Goal: Book appointment/travel/reservation

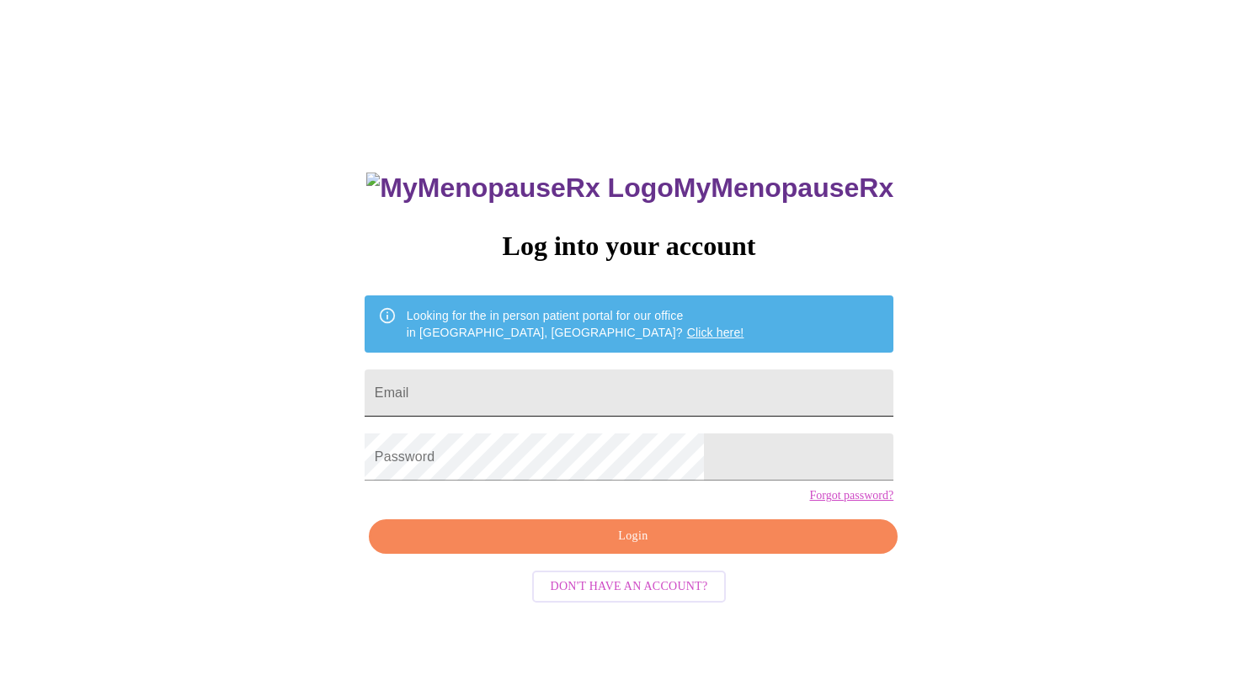
click at [546, 397] on input "Email" at bounding box center [629, 393] width 529 height 47
type input "[PERSON_NAME][EMAIL_ADDRESS][PERSON_NAME][DOMAIN_NAME]"
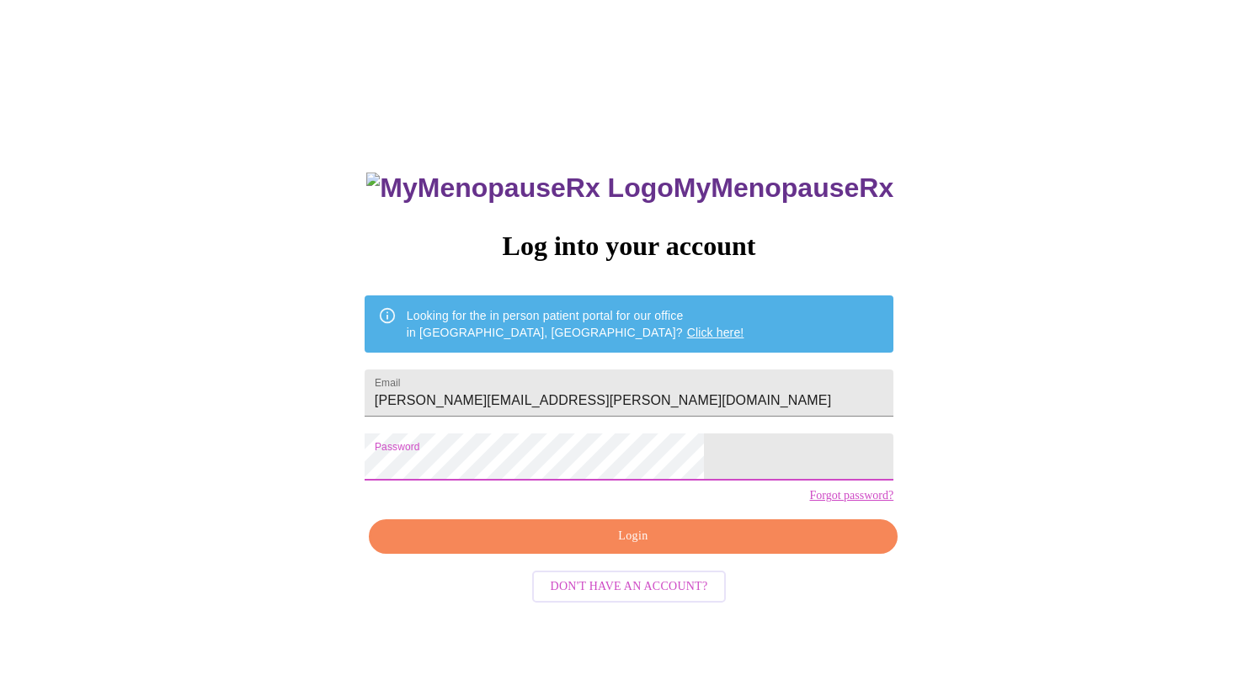
click at [669, 547] on span "Login" at bounding box center [633, 536] width 490 height 21
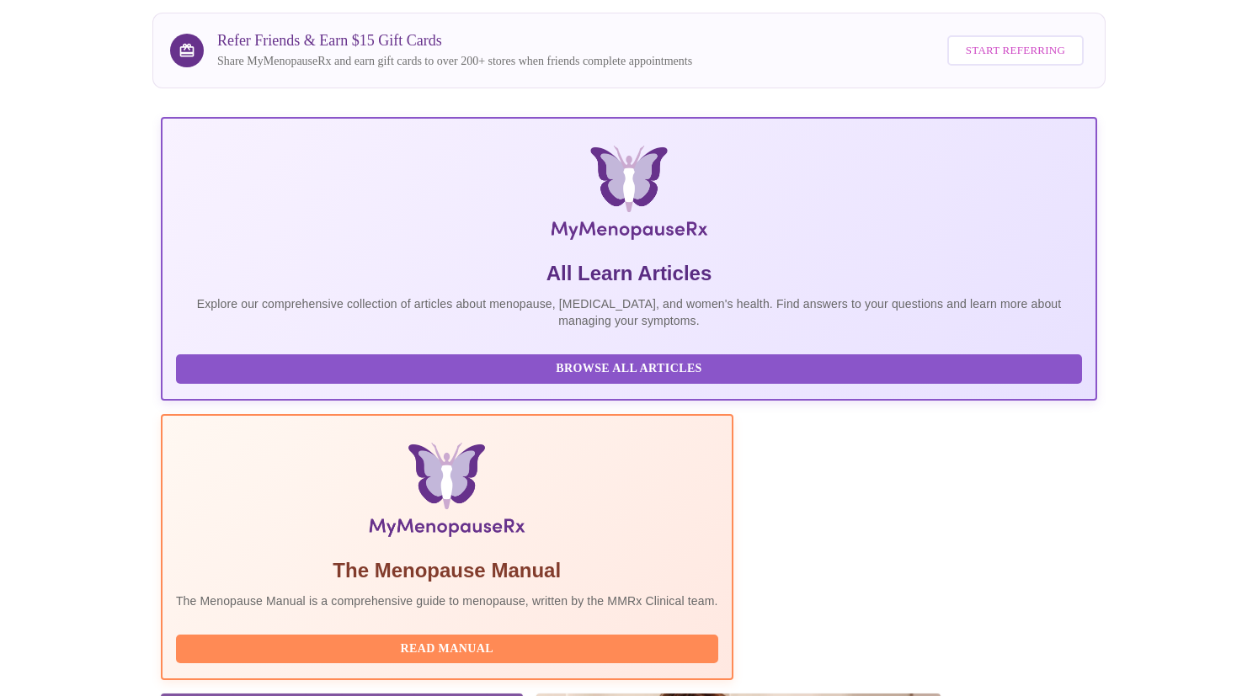
scroll to position [312, 0]
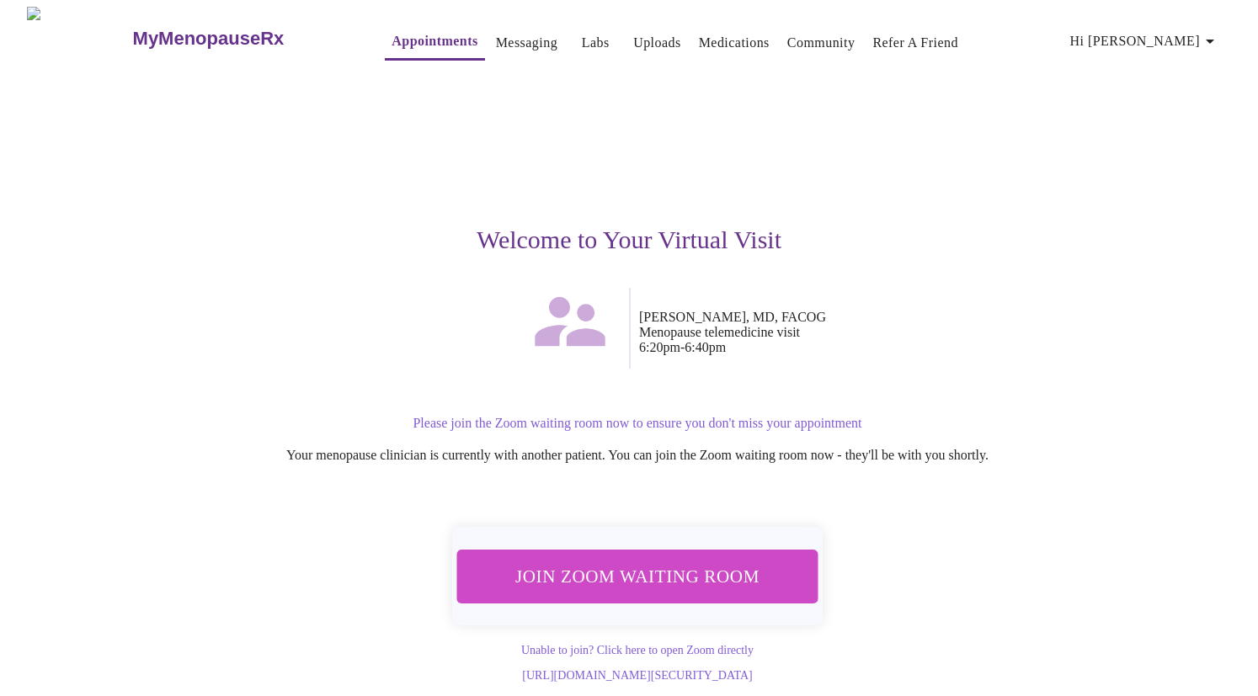
click at [719, 578] on span "Join Zoom Waiting Room" at bounding box center [637, 576] width 318 height 31
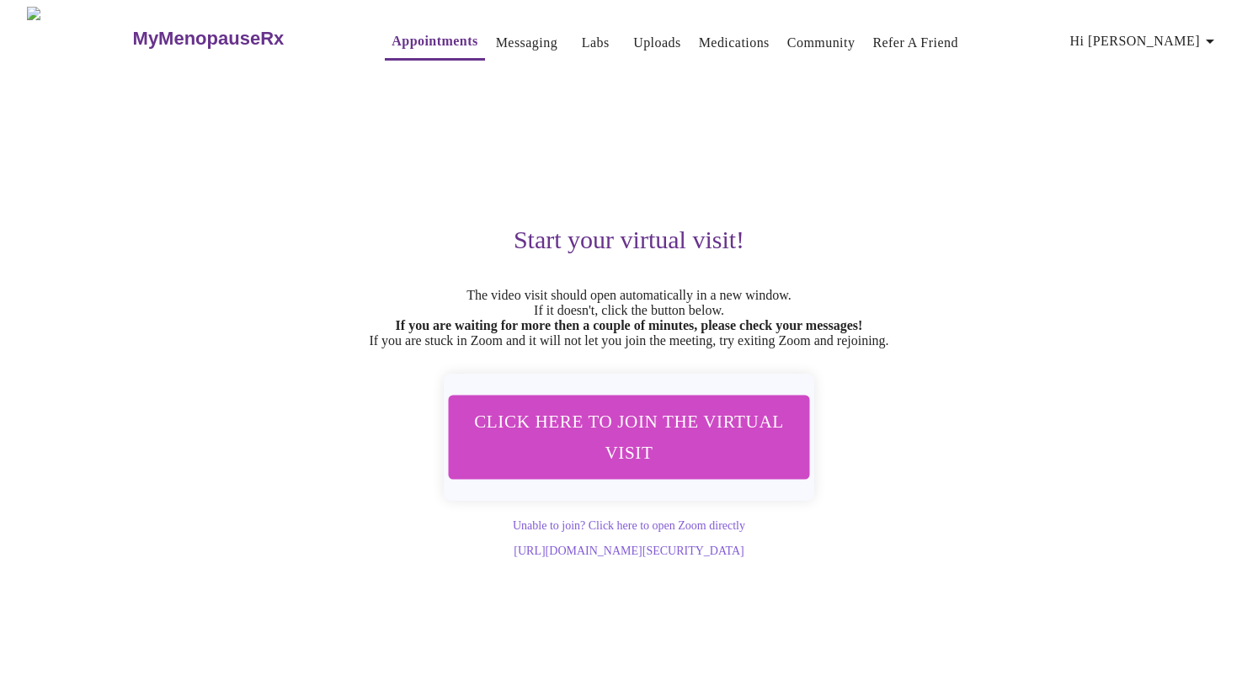
click at [408, 33] on link "Appointments" at bounding box center [435, 41] width 86 height 24
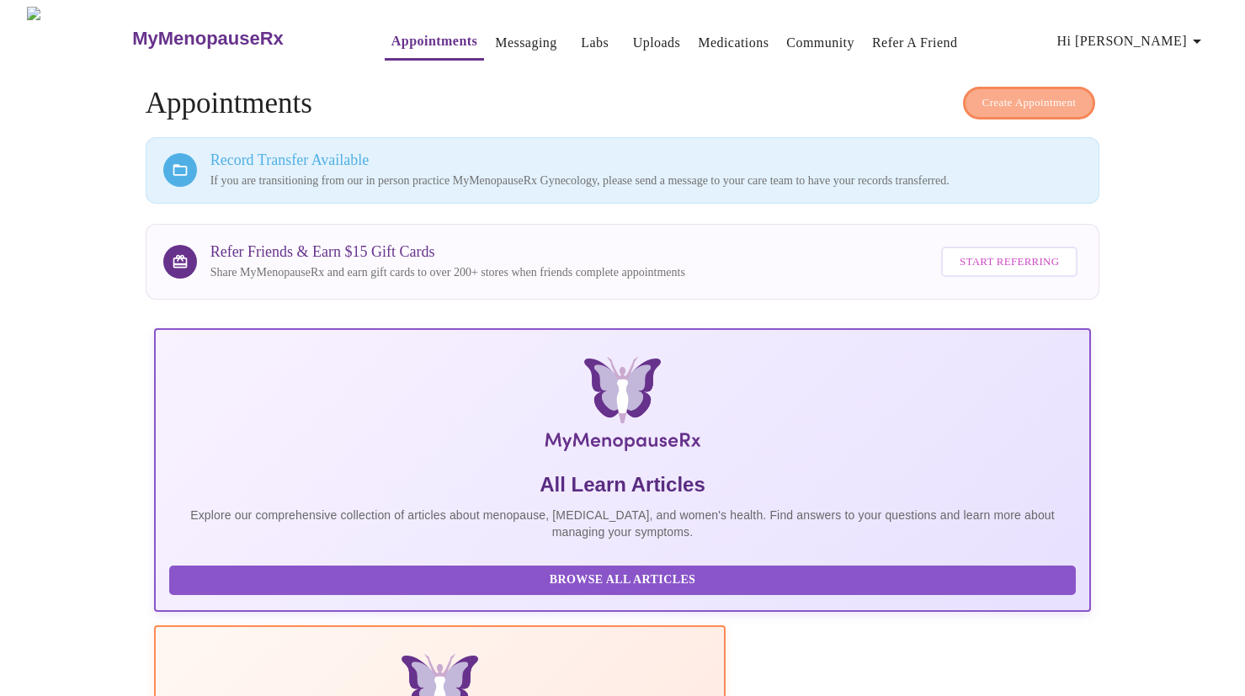
click at [1043, 93] on span "Create Appointment" at bounding box center [1030, 102] width 94 height 19
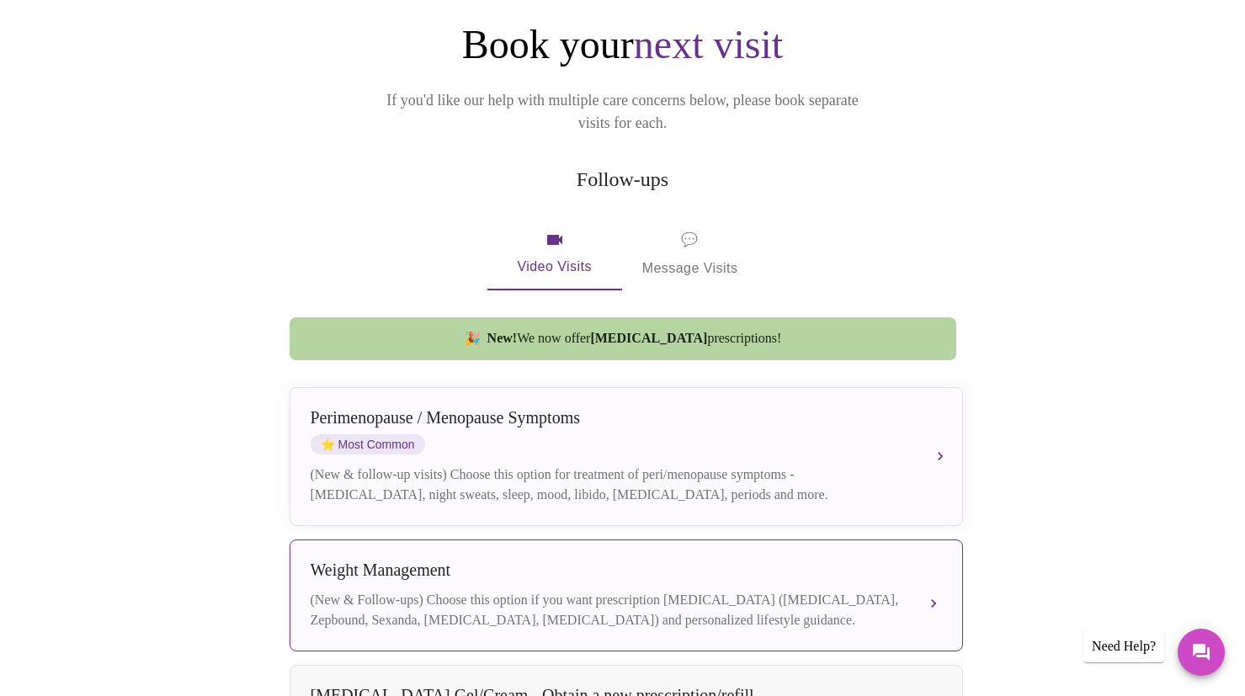
scroll to position [152, 0]
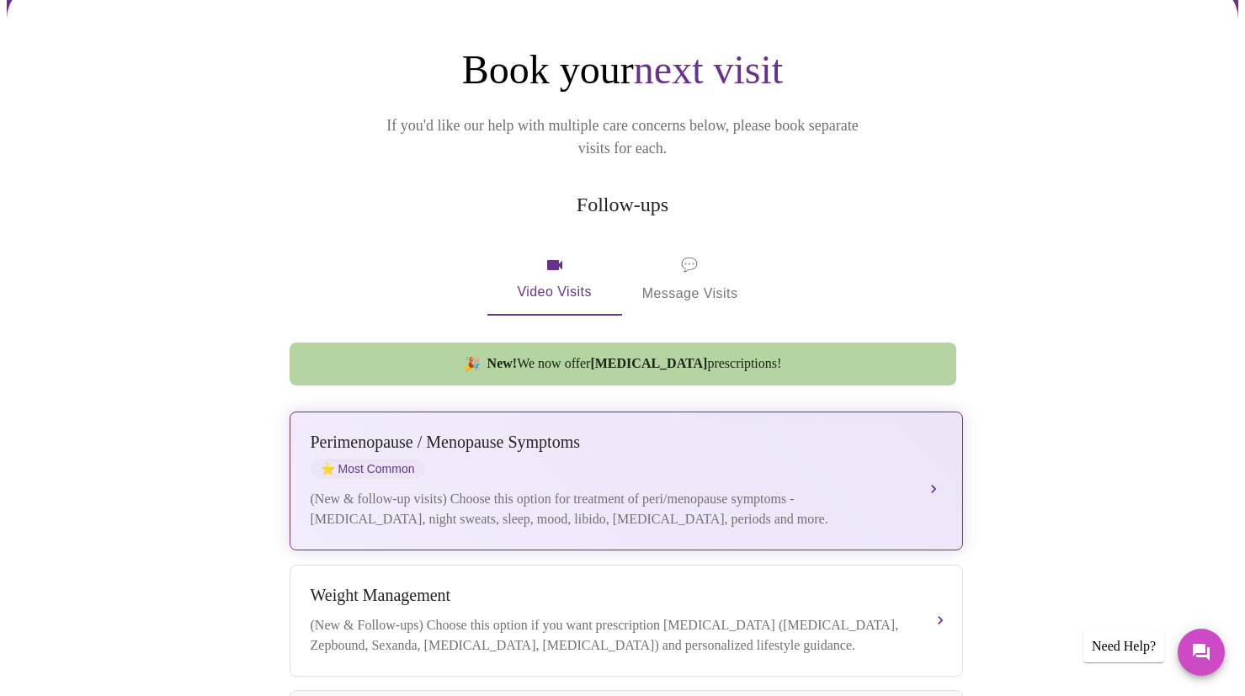
click at [691, 443] on div "[MEDICAL_DATA] / Menopause Symptoms ⭐ Most Common" at bounding box center [610, 456] width 598 height 46
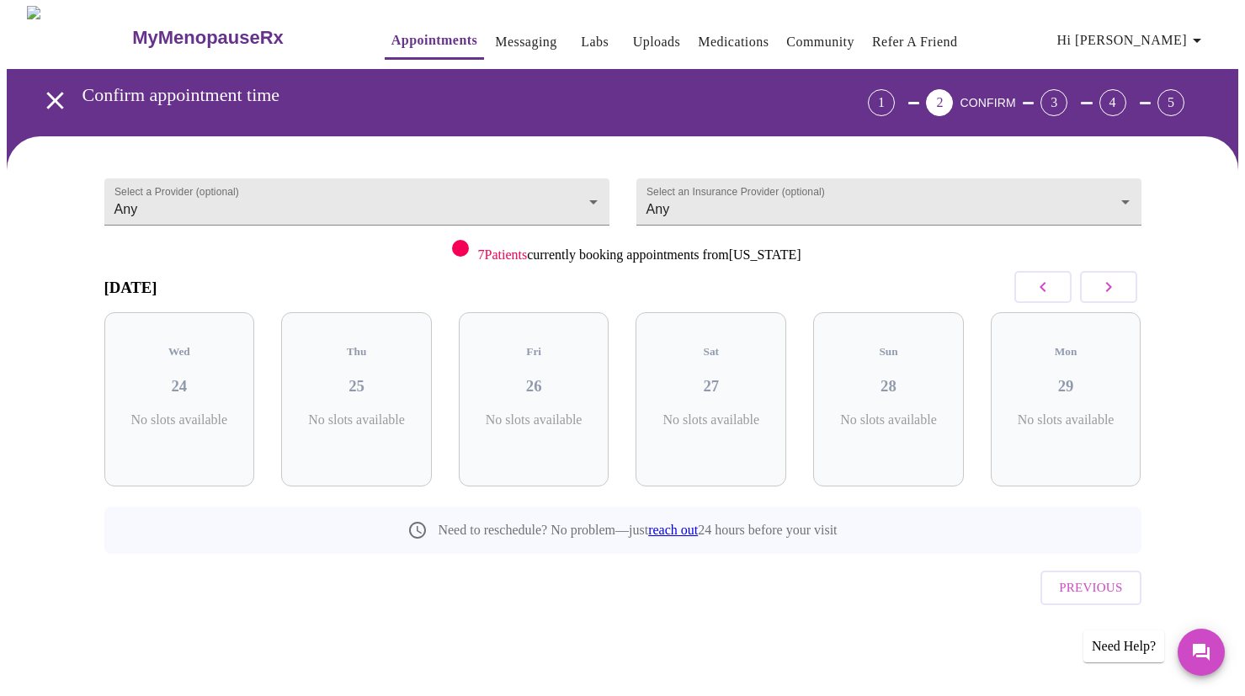
scroll to position [0, 0]
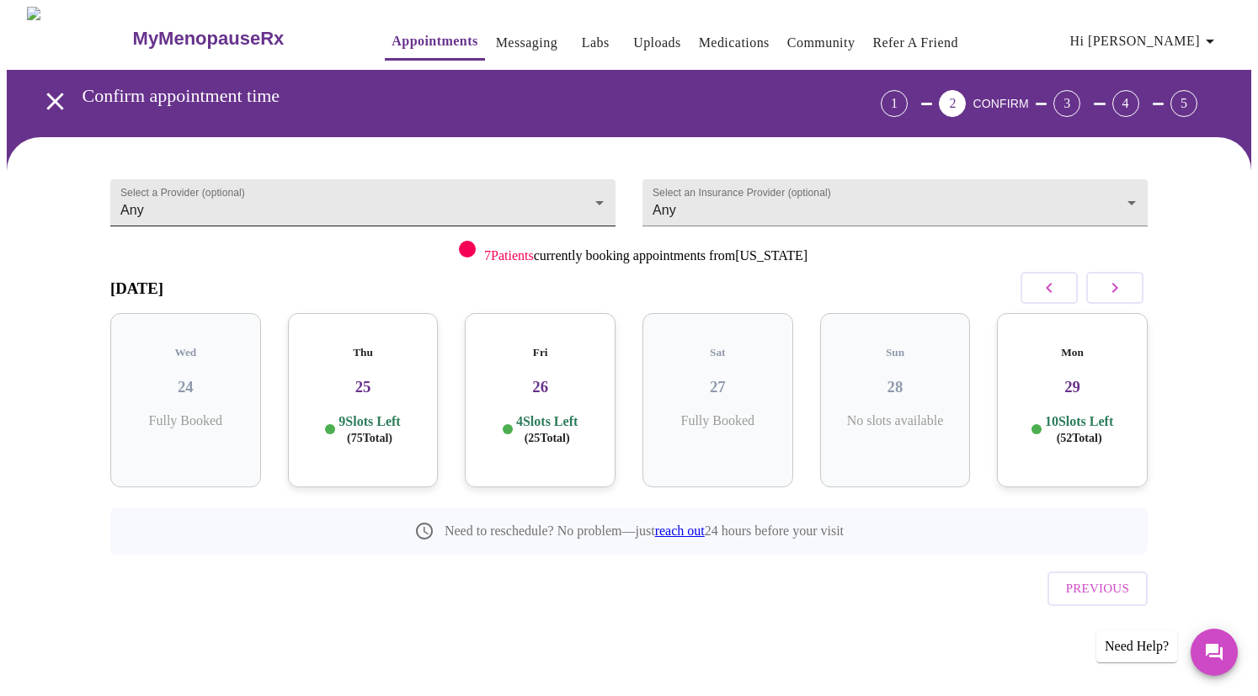
click at [494, 197] on body "MyMenopauseRx Appointments Messaging Labs Uploads Medications Community Refer a…" at bounding box center [629, 349] width 1245 height 684
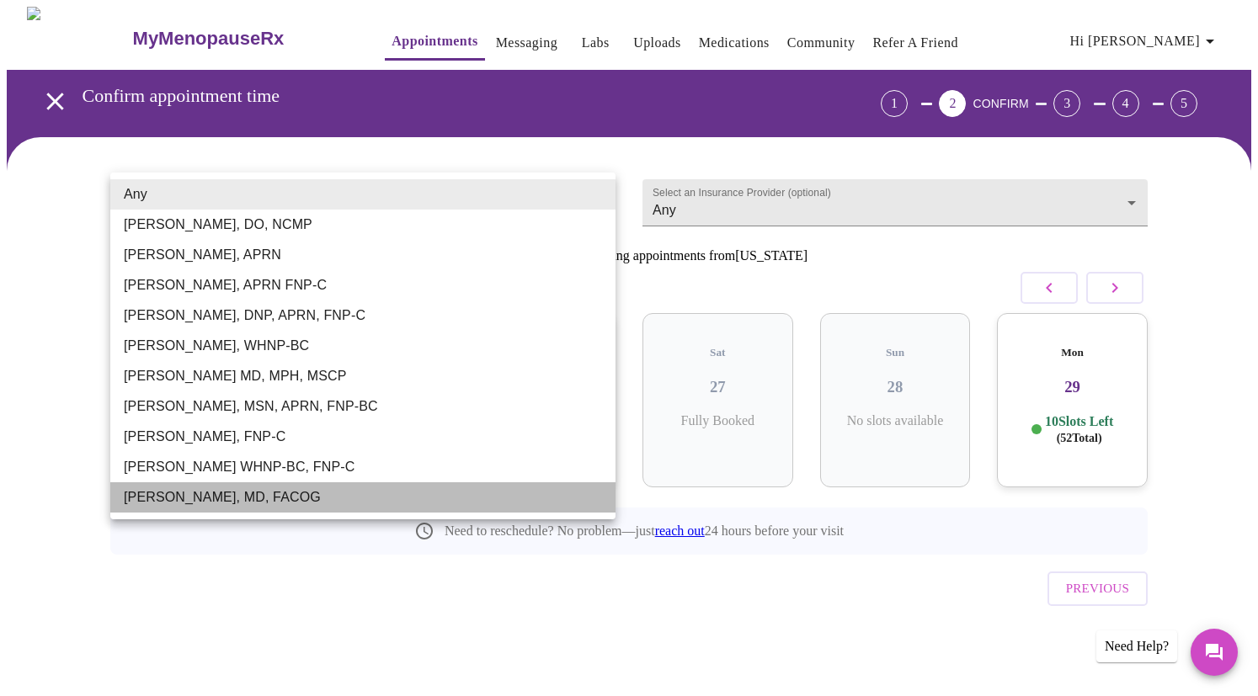
click at [261, 499] on li "[PERSON_NAME], MD, FACOG" at bounding box center [362, 498] width 505 height 30
type input "[PERSON_NAME], MD, FACOG"
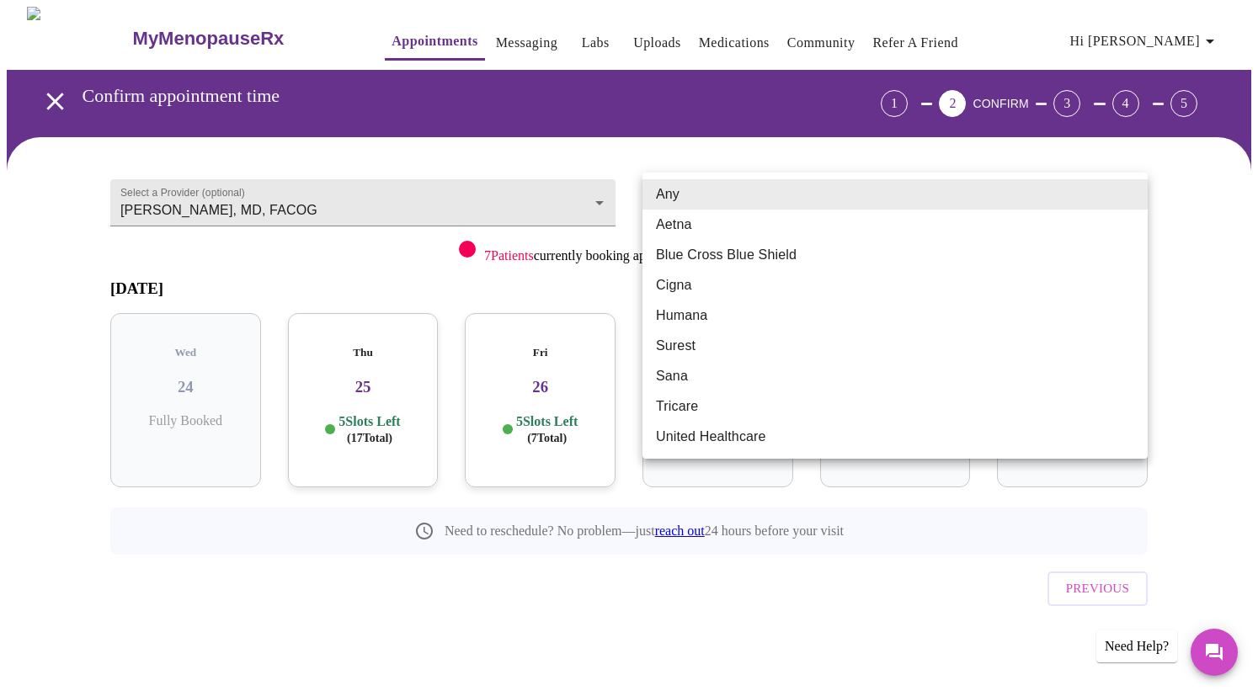
click at [796, 202] on body "MyMenopauseRx Appointments Messaging Labs Uploads Medications Community Refer a…" at bounding box center [629, 349] width 1245 height 684
click at [796, 249] on li "Blue Cross Blue Shield" at bounding box center [895, 255] width 505 height 30
type input "Blue Cross Blue Shield"
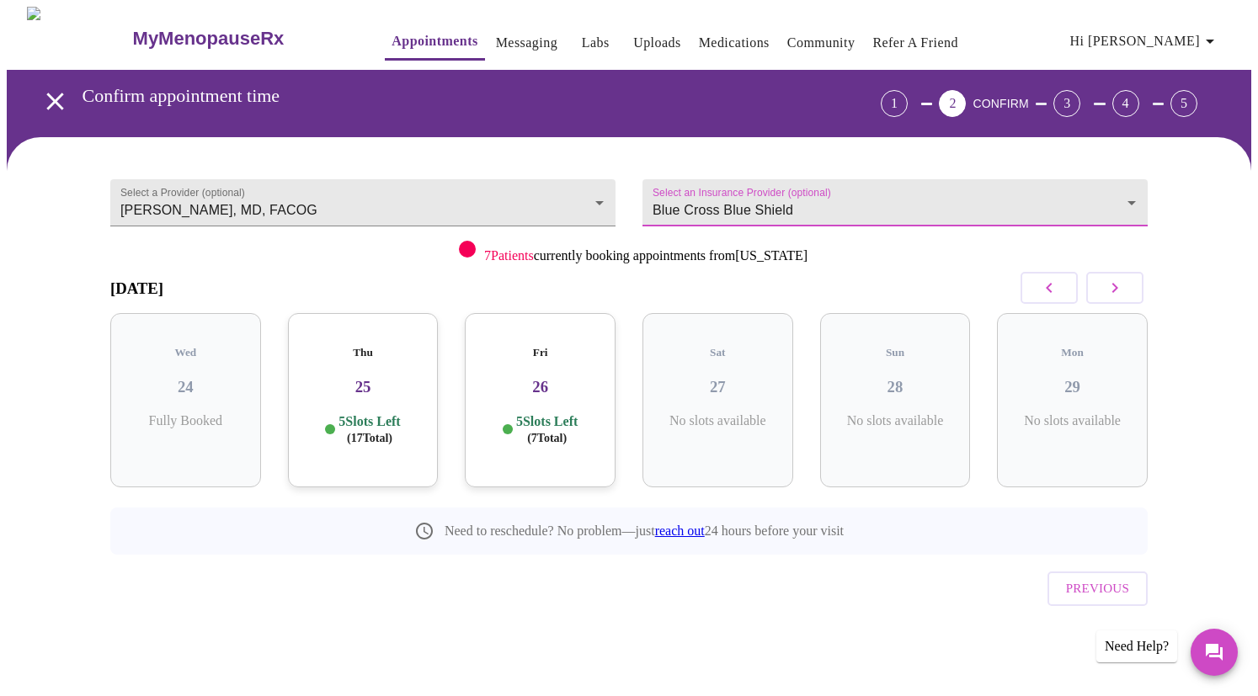
click at [1127, 289] on button "button" at bounding box center [1114, 288] width 57 height 32
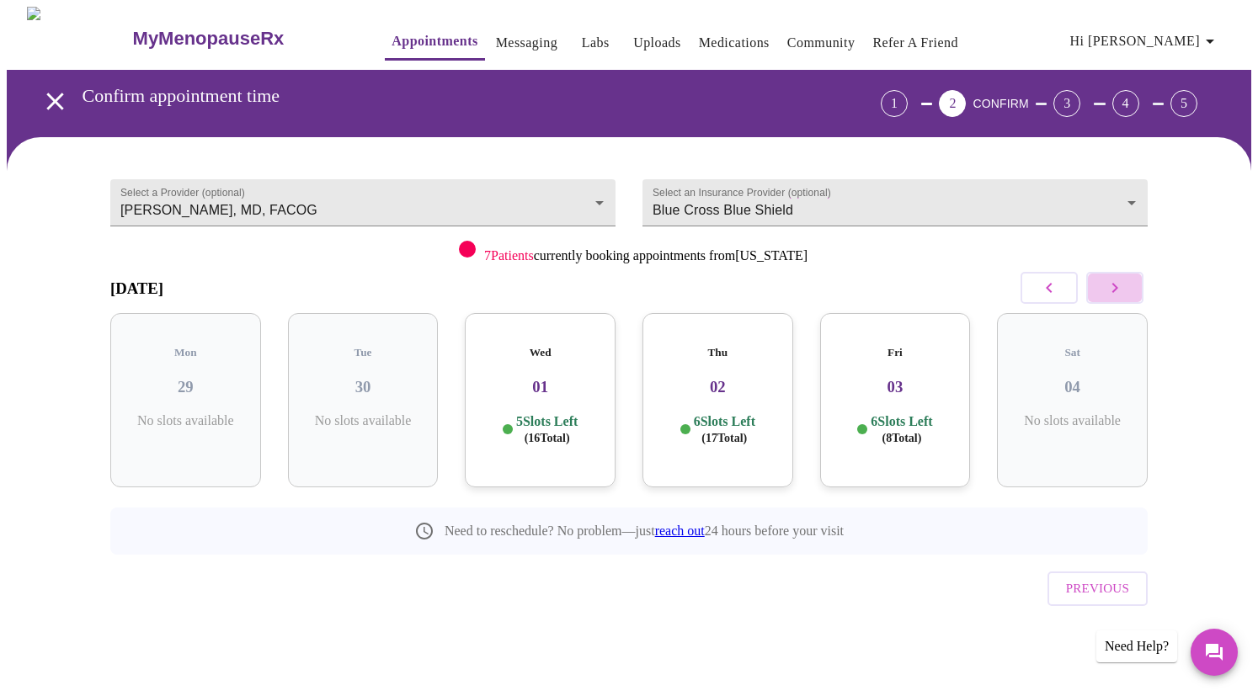
click at [1127, 289] on button "button" at bounding box center [1114, 288] width 57 height 32
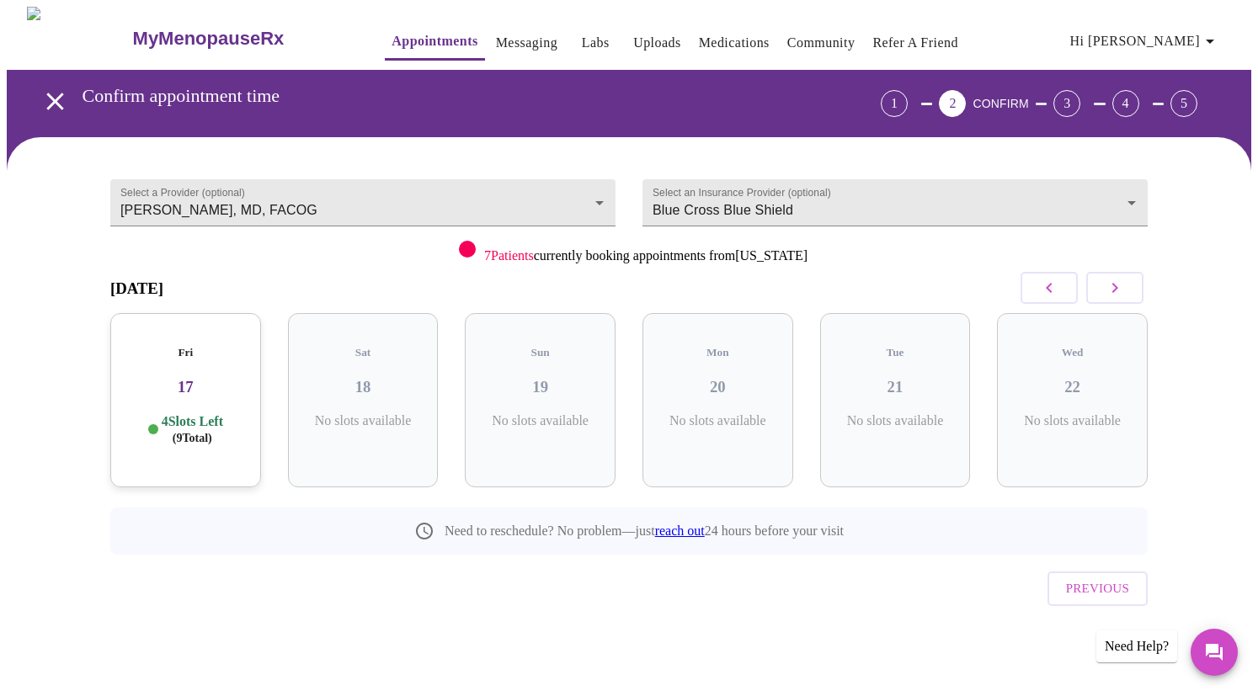
click at [1127, 289] on button "button" at bounding box center [1114, 288] width 57 height 32
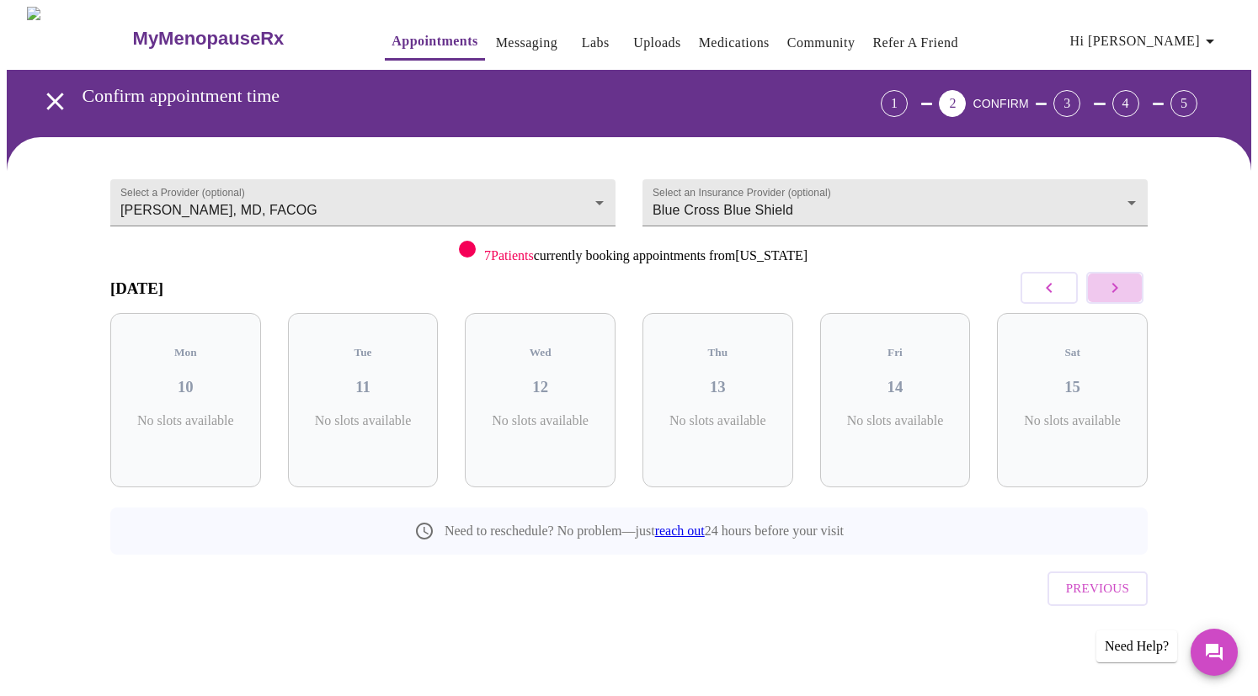
click at [1127, 289] on button "button" at bounding box center [1114, 288] width 57 height 32
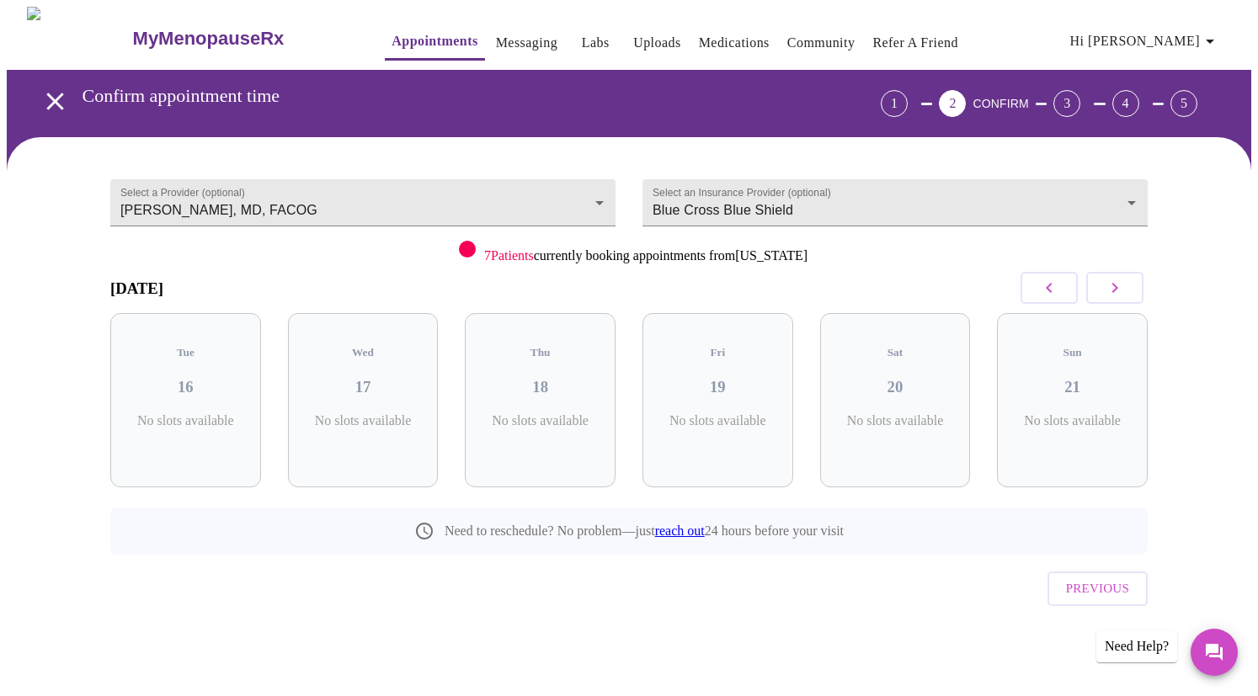
click at [1059, 287] on button "button" at bounding box center [1049, 288] width 57 height 32
click at [1068, 282] on button "button" at bounding box center [1049, 288] width 57 height 32
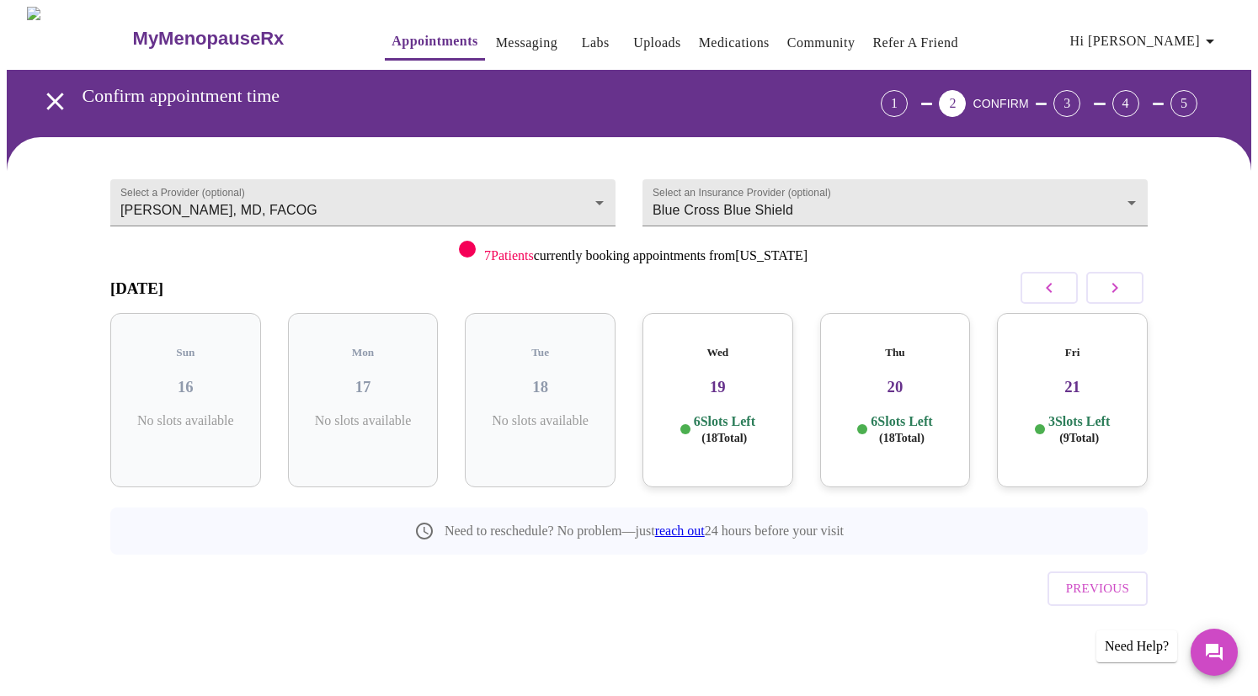
click at [749, 378] on h3 "19" at bounding box center [718, 387] width 124 height 19
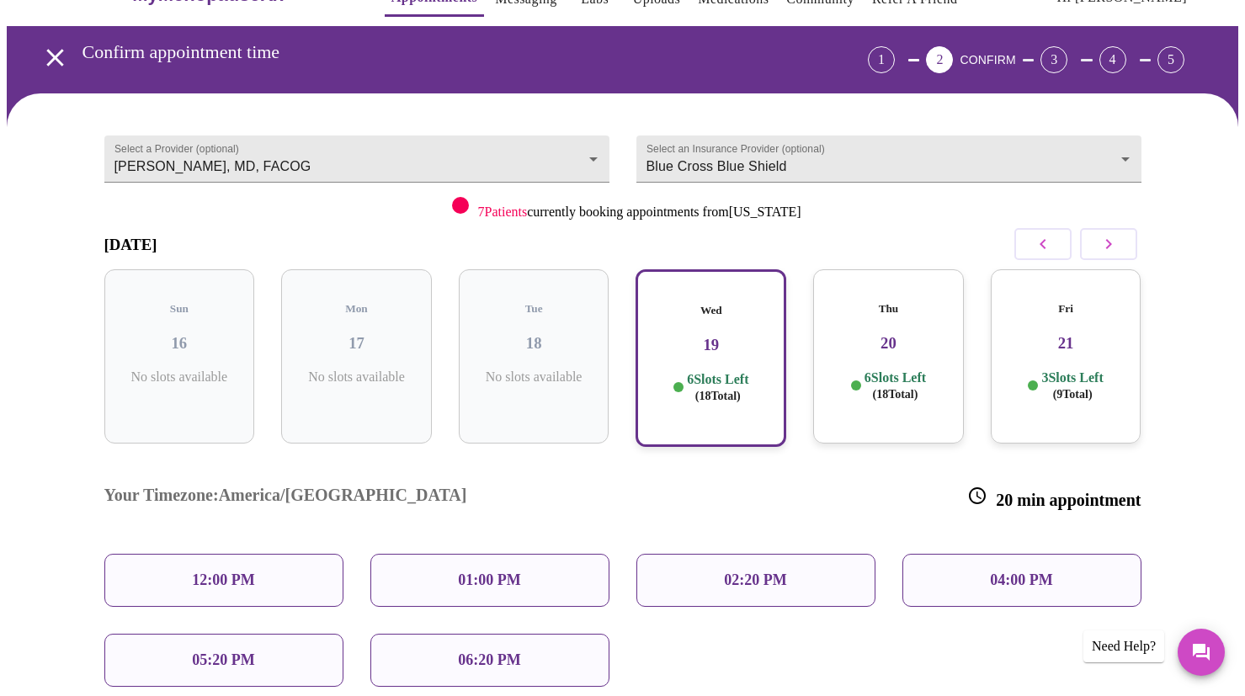
scroll to position [66, 0]
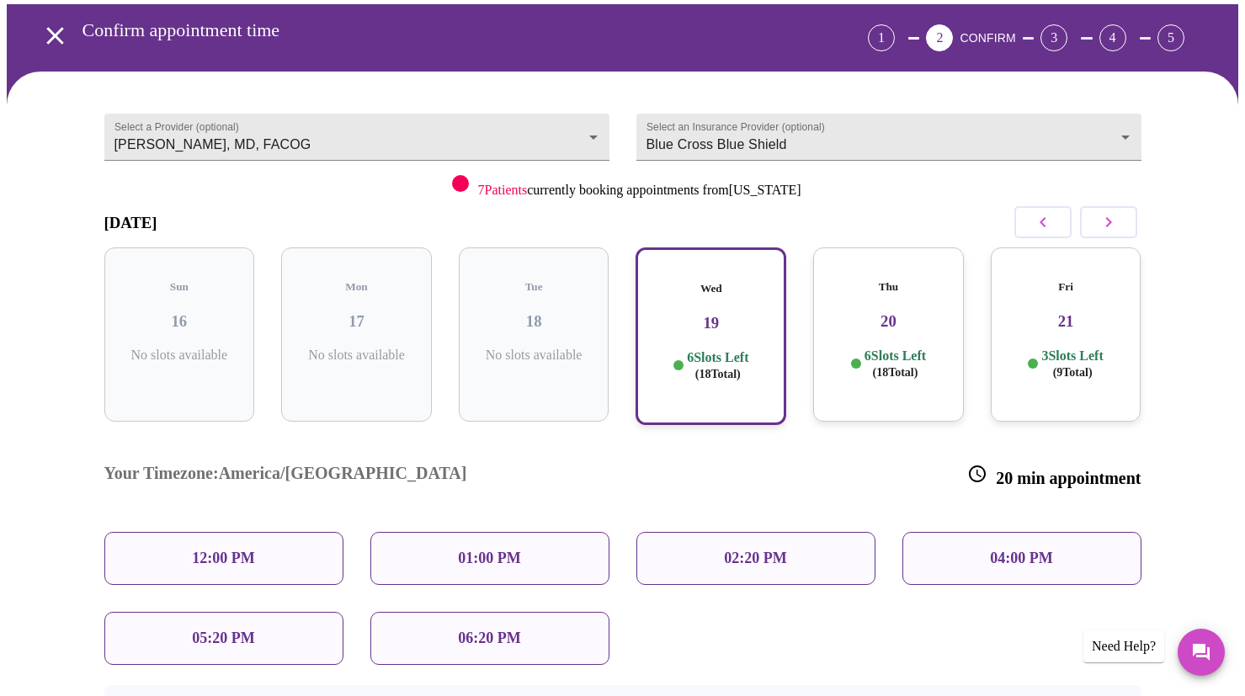
click at [502, 630] on p "06:20 PM" at bounding box center [489, 639] width 62 height 18
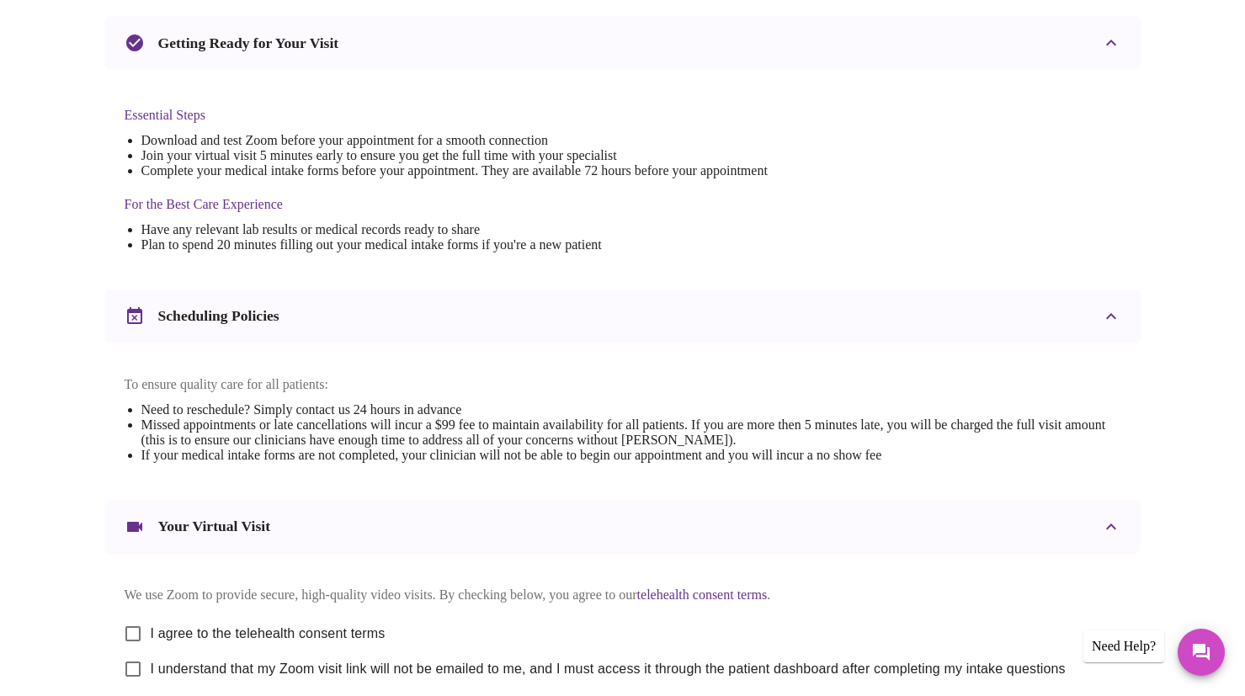
scroll to position [472, 0]
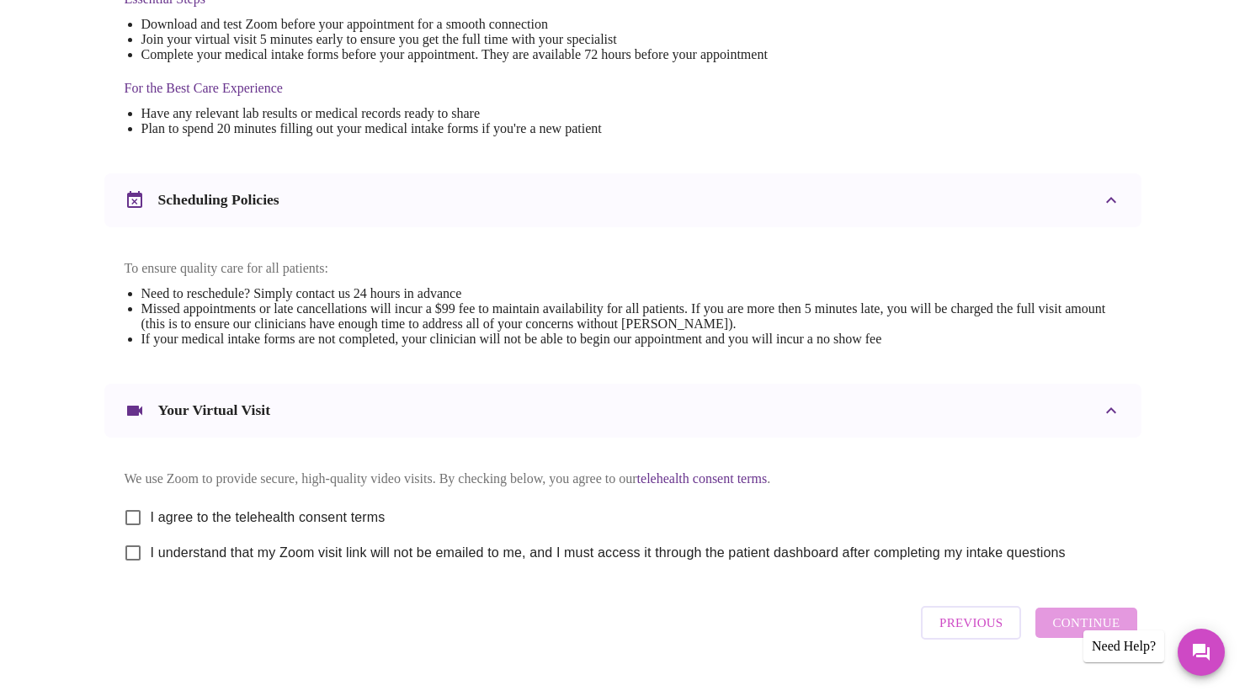
click at [137, 525] on input "I agree to the telehealth consent terms" at bounding box center [132, 517] width 35 height 35
checkbox input "true"
click at [131, 568] on input "I understand that my Zoom visit link will not be emailed to me, and I must acce…" at bounding box center [132, 553] width 35 height 35
checkbox input "true"
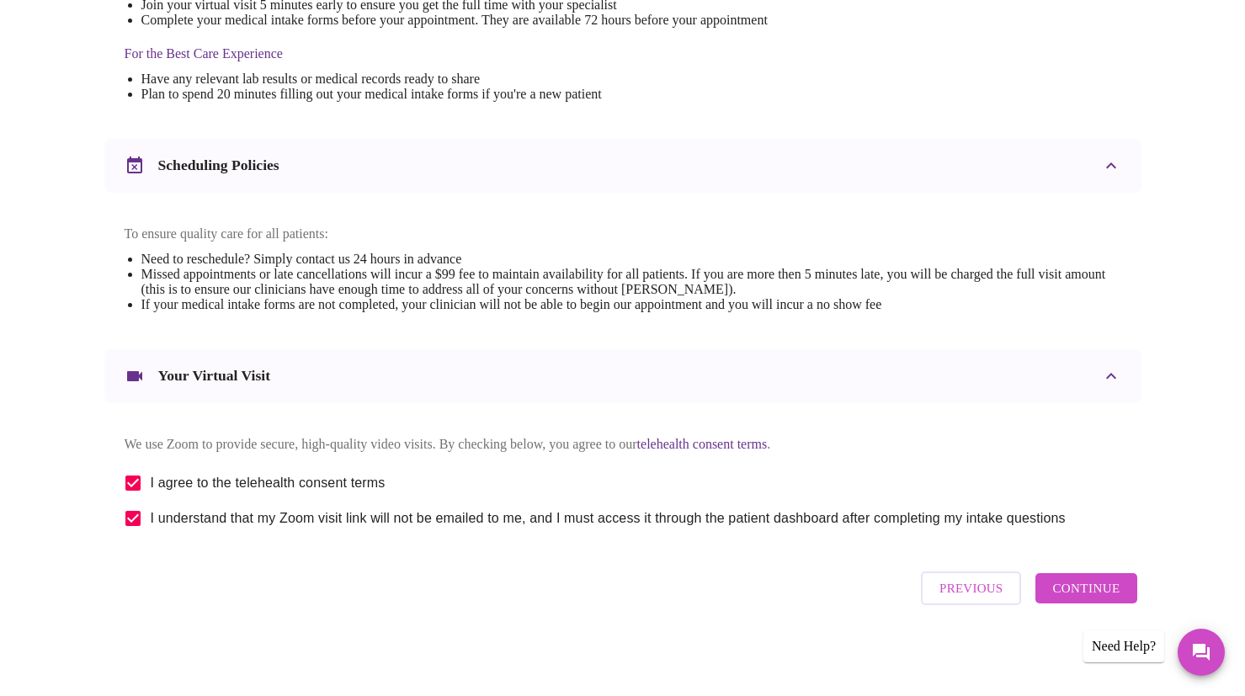
scroll to position [524, 0]
click at [1079, 594] on span "Continue" at bounding box center [1086, 589] width 67 height 22
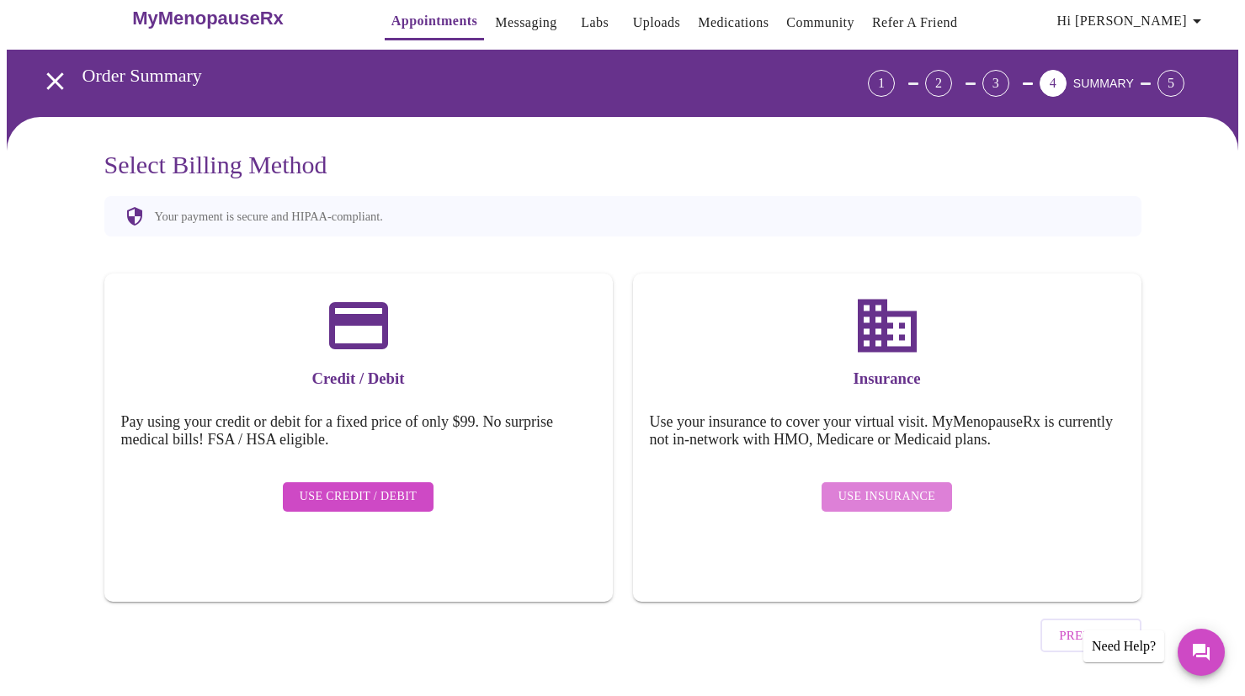
click at [909, 487] on span "Use Insurance" at bounding box center [887, 497] width 97 height 21
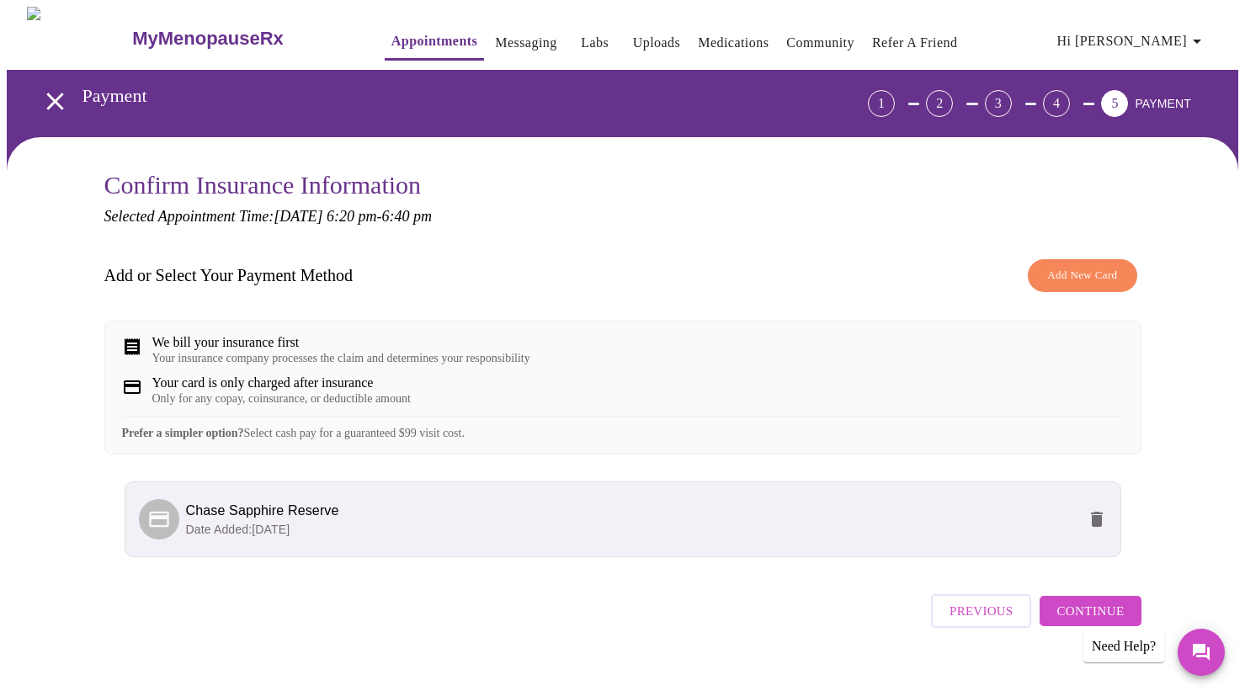
scroll to position [35, 0]
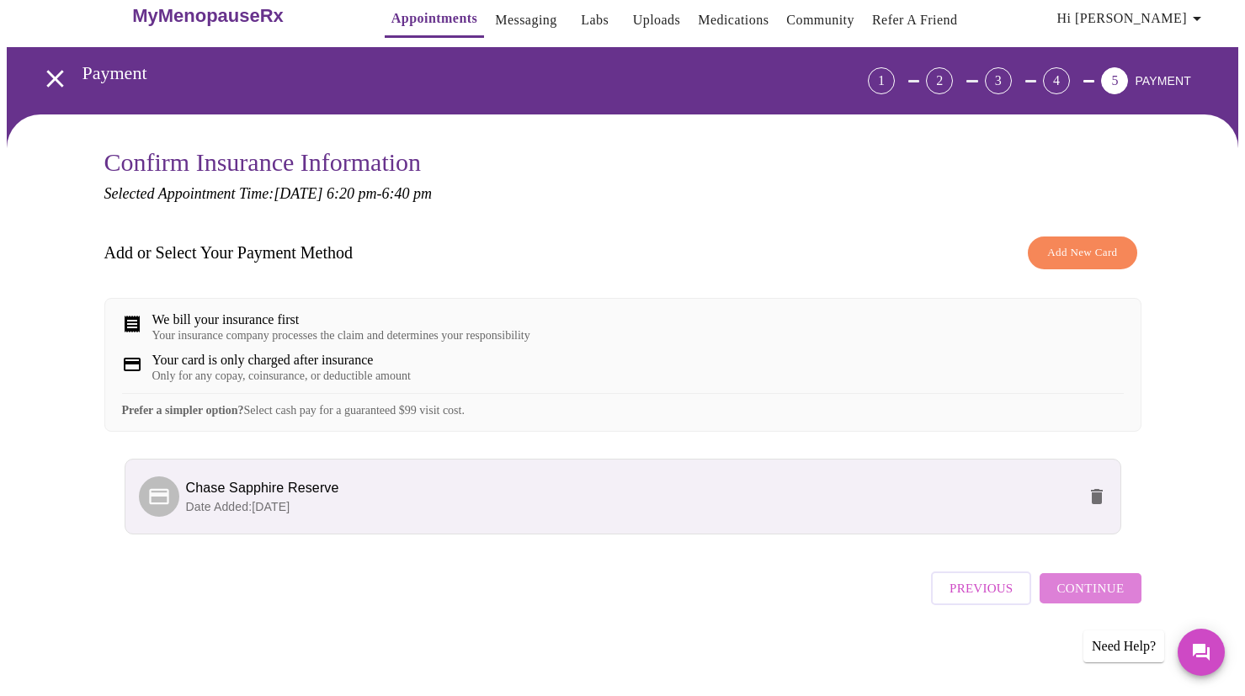
click at [1106, 595] on span "Continue" at bounding box center [1090, 589] width 67 height 22
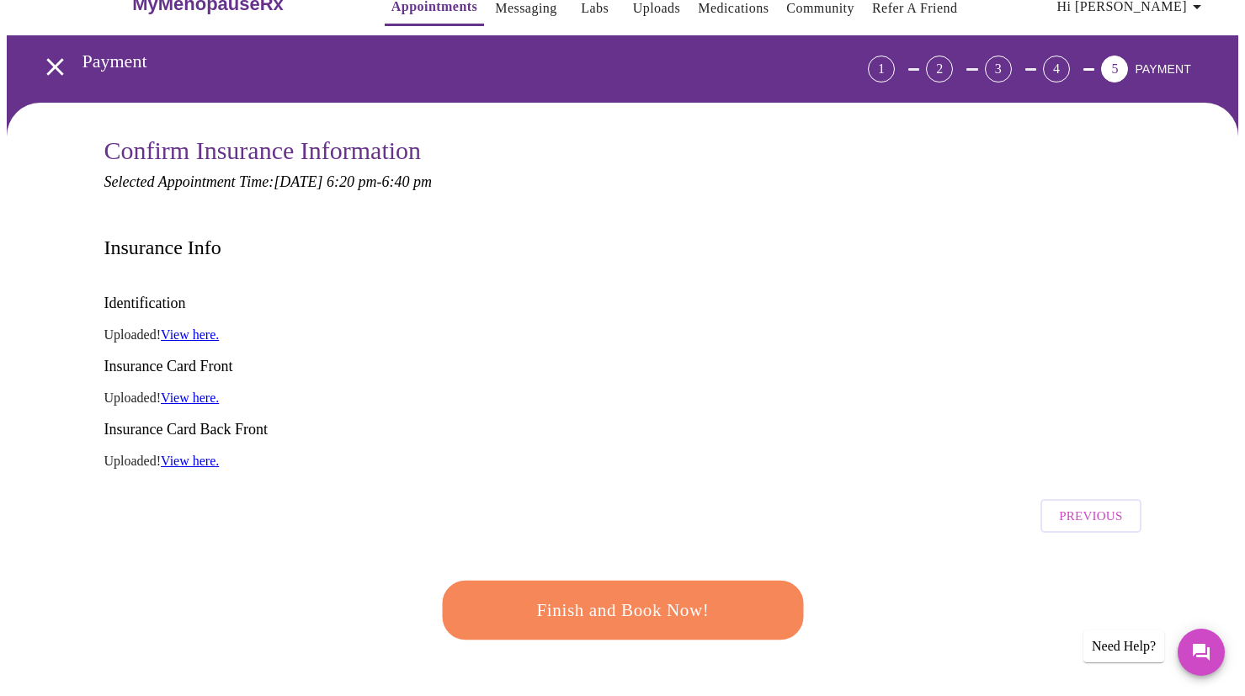
click at [703, 595] on span "Finish and Book Now!" at bounding box center [623, 610] width 312 height 31
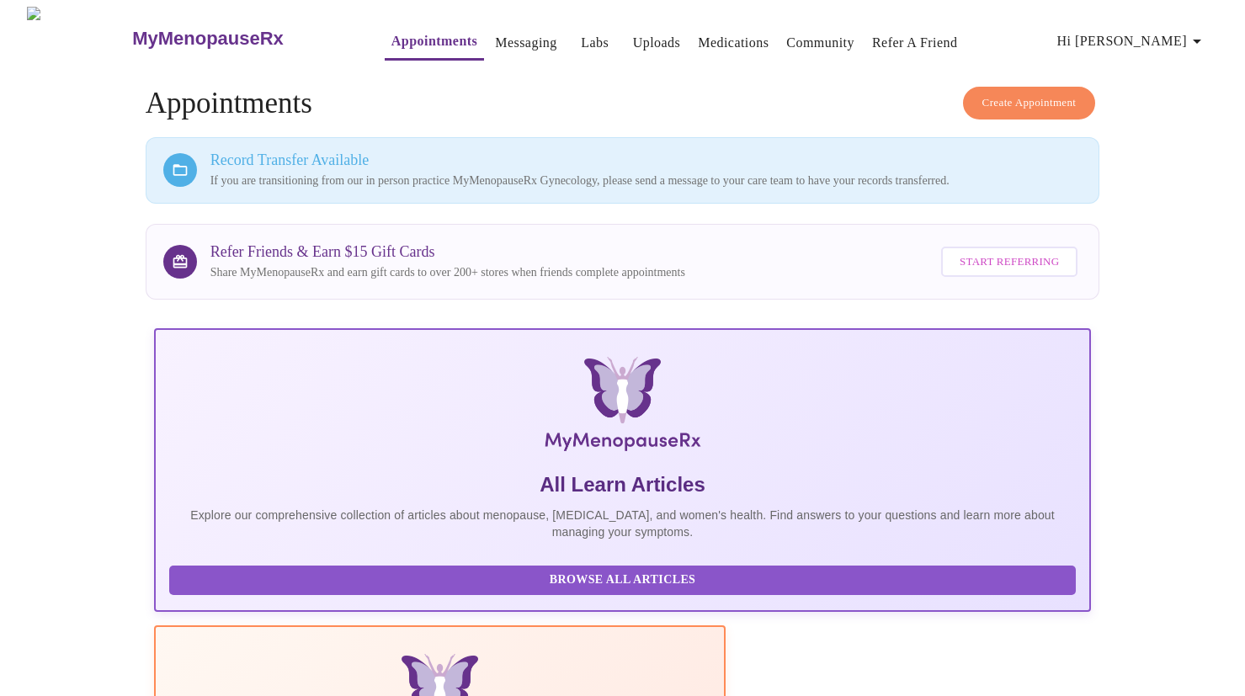
click at [392, 35] on link "Appointments" at bounding box center [435, 41] width 86 height 24
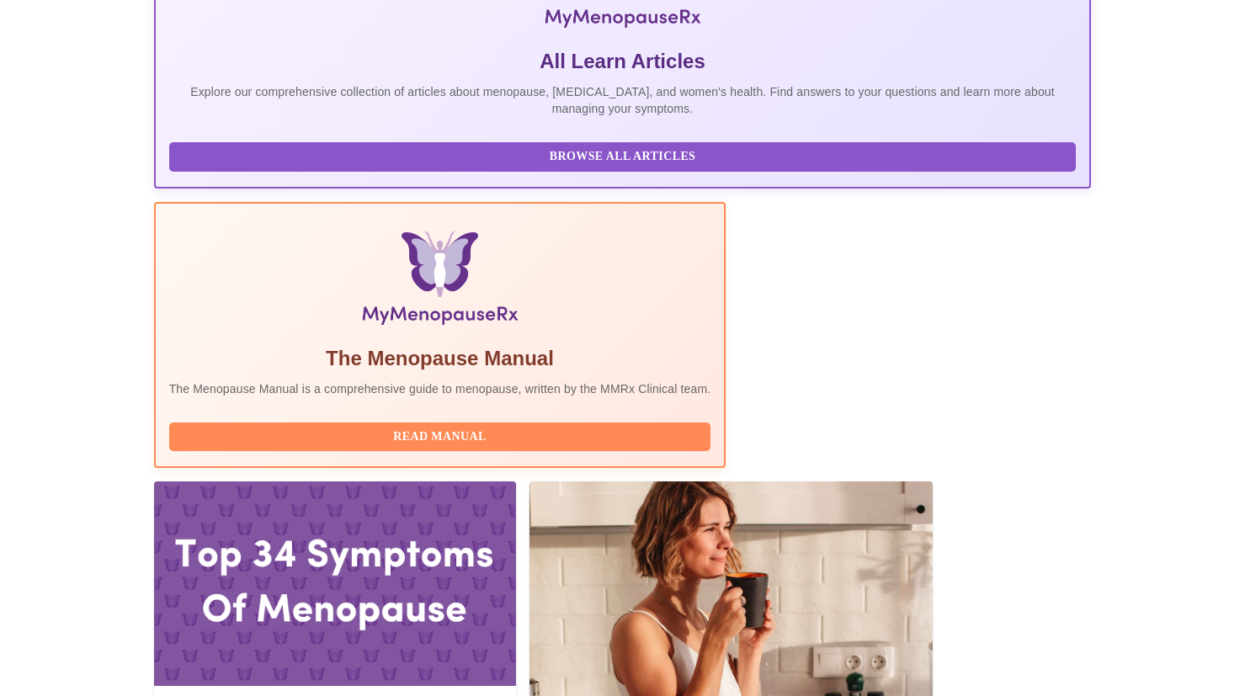
scroll to position [433, 0]
